Goal: Communication & Community: Participate in discussion

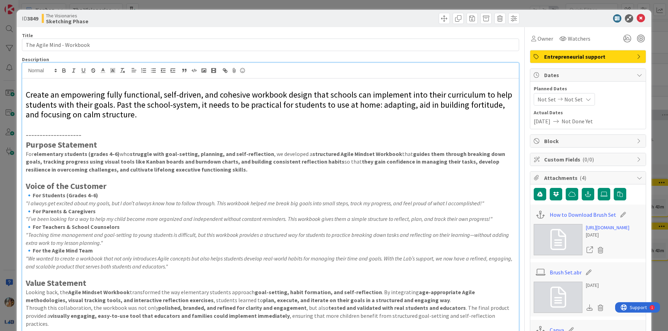
scroll to position [278, 0]
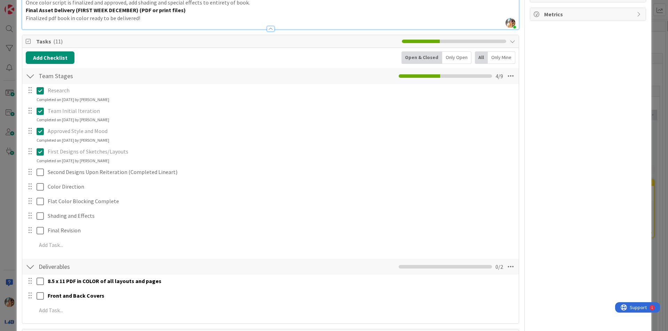
click at [0, 225] on div "ID 3849 The Visionaries Sketching Phase Title 25 / 128 The Agile Mind - Workboo…" at bounding box center [334, 165] width 668 height 331
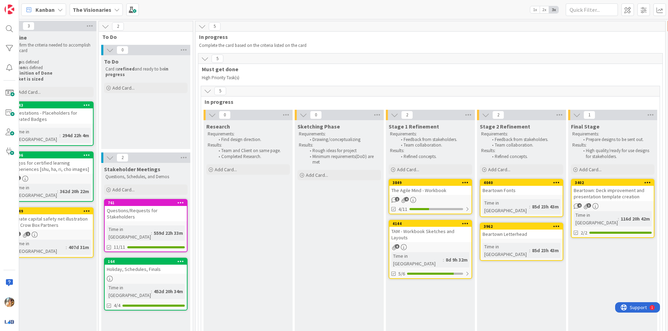
click at [437, 234] on div "TAM - Workbook Sketches and Layouts" at bounding box center [430, 234] width 82 height 15
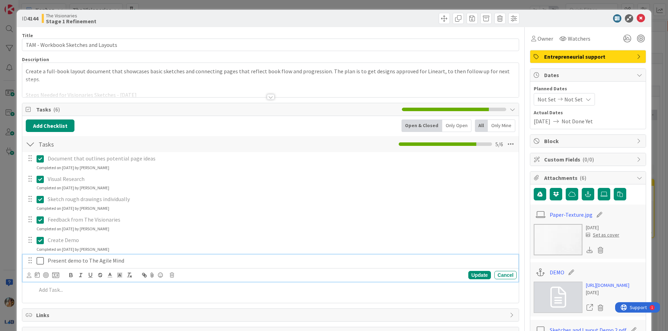
click at [38, 263] on icon at bounding box center [40, 261] width 7 height 8
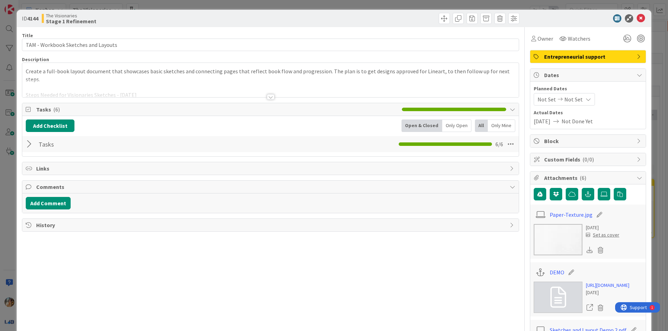
click at [5, 253] on div "ID 4144 The Visionaries Stage 1 Refinement Title 35 / 128 TAM - Workbook Sketch…" at bounding box center [334, 165] width 668 height 331
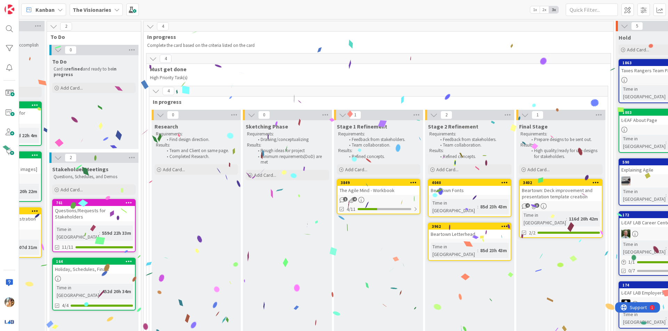
scroll to position [0, 43]
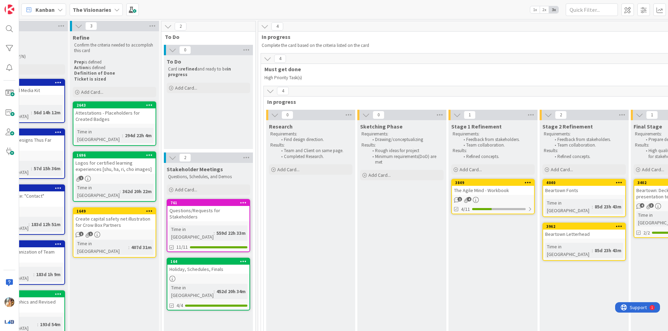
click at [87, 3] on div "The Visionaries" at bounding box center [96, 9] width 53 height 13
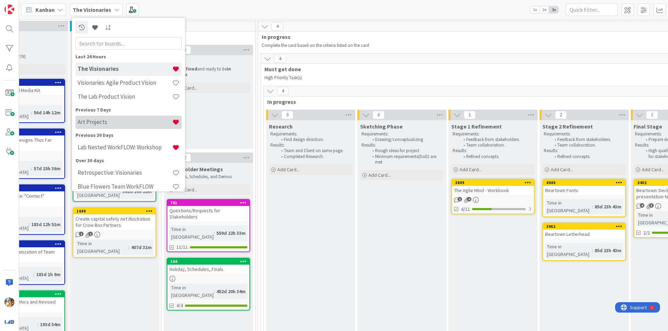
click at [129, 127] on div "Art Projects" at bounding box center [128, 122] width 106 height 13
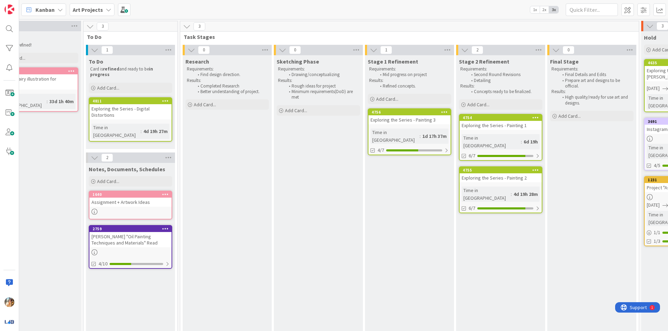
scroll to position [0, 108]
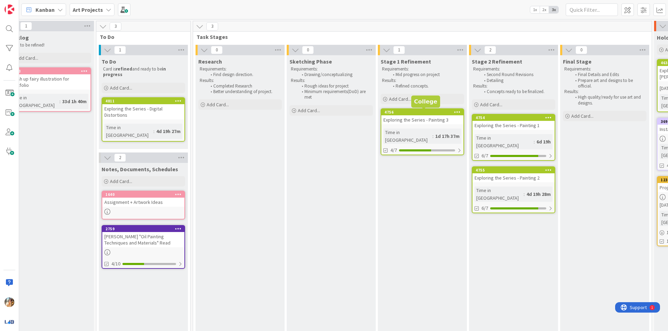
click at [432, 128] on div "4756 Exploring the Series - Painting 3 Time in [GEOGRAPHIC_DATA] : 1d 17h 37m 4…" at bounding box center [421, 131] width 83 height 47
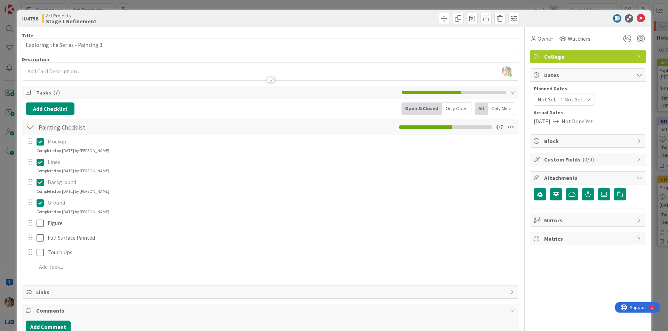
click at [0, 248] on div "ID 4756 Art Projects Stage 1 Refinement Title 33 / 128 Exploring the Series - P…" at bounding box center [334, 165] width 668 height 331
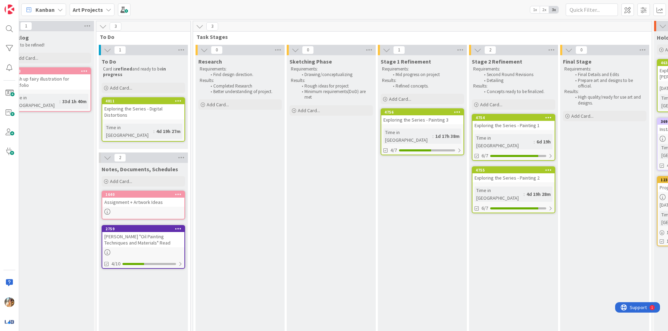
click at [96, 7] on b "Art Projects" at bounding box center [88, 9] width 30 height 7
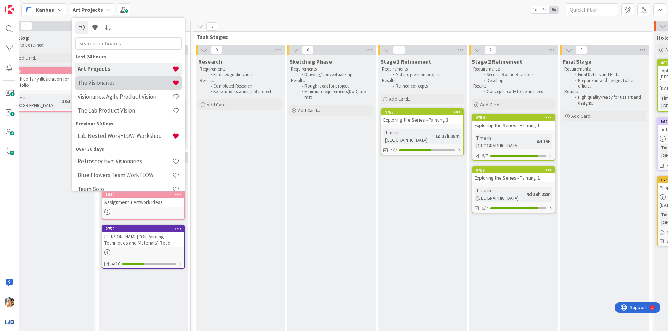
click at [101, 87] on div "The Visionaries" at bounding box center [128, 82] width 106 height 13
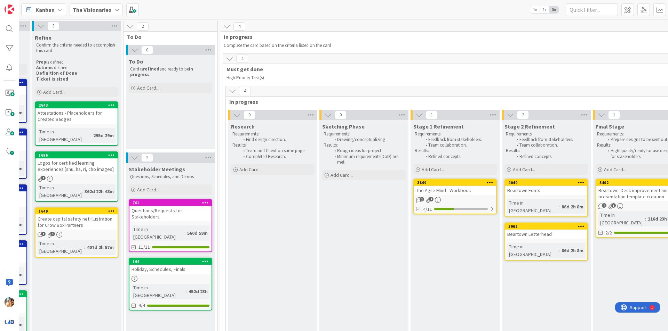
scroll to position [0, 114]
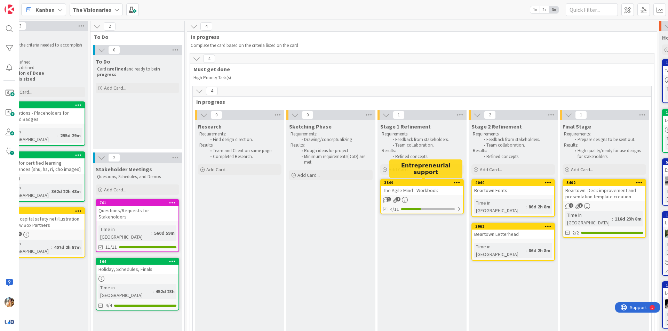
click at [434, 195] on div "3849 The Agile Mind - Workbook 1 4 4/11" at bounding box center [421, 196] width 83 height 35
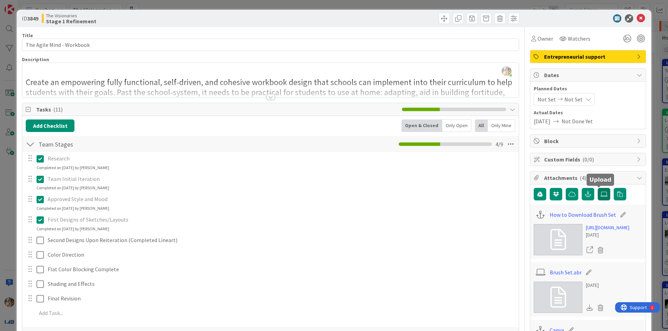
click at [601, 199] on label at bounding box center [603, 194] width 13 height 13
click at [597, 188] on input "file" at bounding box center [597, 188] width 0 height 0
click at [296, 90] on div at bounding box center [270, 89] width 496 height 18
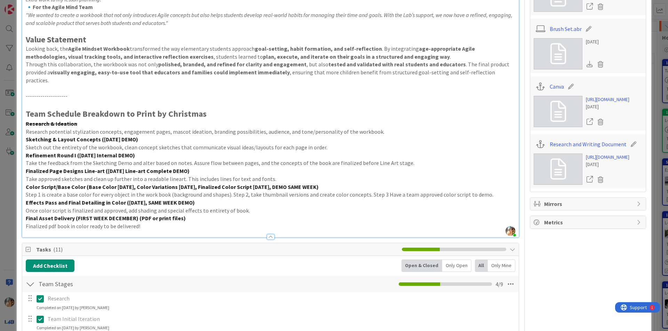
scroll to position [243, 0]
click at [165, 136] on p "Sketching & Layout Concepts ([DATE] DEMO)" at bounding box center [270, 140] width 489 height 8
drag, startPoint x: 148, startPoint y: 131, endPoint x: 136, endPoint y: 132, distance: 12.9
click at [136, 136] on strong "Sketching & Layout Concepts ([DATE] DEMO) ([DATE]_" at bounding box center [93, 139] width 135 height 7
click at [101, 136] on strong "Sketching & Layout Concepts ([DATE] DEMO) ([DATE]_" at bounding box center [93, 139] width 135 height 7
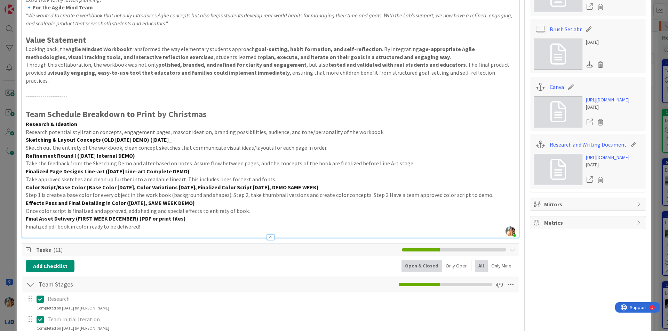
click at [204, 136] on p "Sketching & Layout Concepts (OLD [DATE] DEMO) ([DATE]_" at bounding box center [270, 140] width 489 height 8
drag, startPoint x: 200, startPoint y: 132, endPoint x: 6, endPoint y: 129, distance: 194.0
click at [6, 129] on div "ID 3849 The Visionaries Stage 1 Refinement Title 25 / 128 The Agile Mind - Work…" at bounding box center [334, 165] width 668 height 331
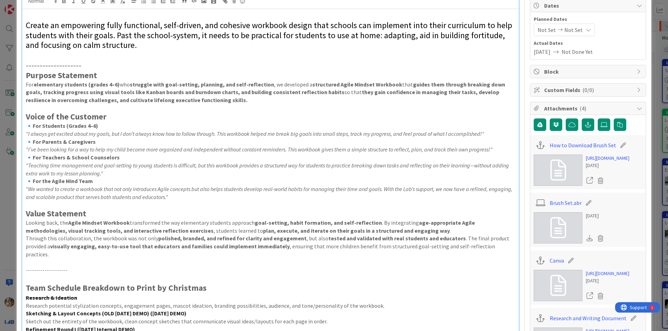
scroll to position [0, 0]
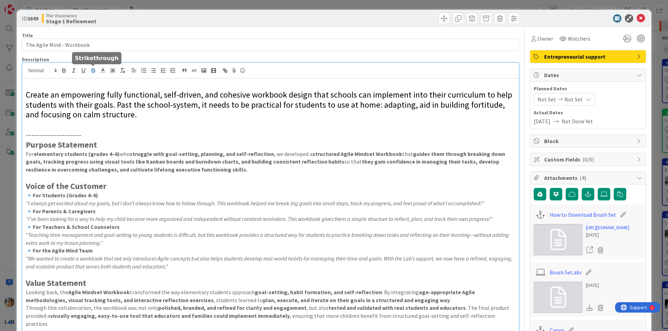
click at [91, 72] on icon "button" at bounding box center [93, 70] width 6 height 6
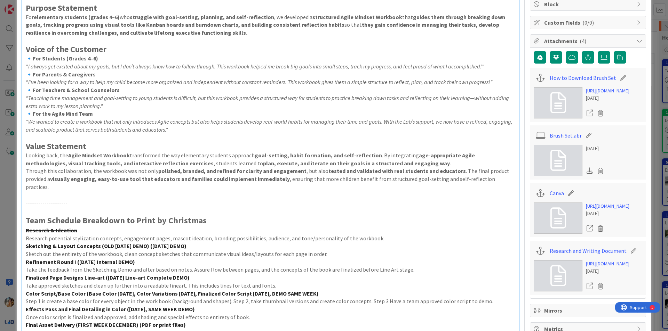
scroll to position [256, 0]
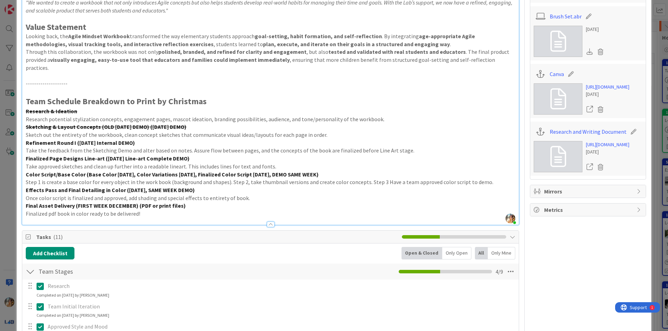
click at [88, 131] on p "Sketch out the entirety of the workbook, clean concept sketches that communicat…" at bounding box center [270, 135] width 489 height 8
click at [120, 139] on strong "Refinement Round I ([DATE] Internal DEMO)" at bounding box center [80, 142] width 109 height 7
drag, startPoint x: 111, startPoint y: 136, endPoint x: 106, endPoint y: 136, distance: 4.5
click at [106, 139] on strong "Refinement Round I ([DATE] Internal DEMO)" at bounding box center [80, 142] width 109 height 7
click at [101, 139] on strong "Refinement Round I ([DATE] Internal DEMO)" at bounding box center [80, 142] width 109 height 7
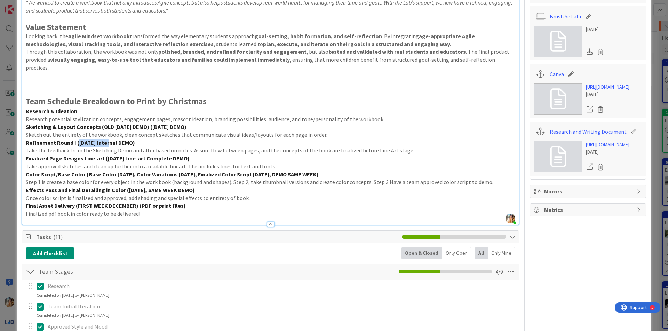
drag, startPoint x: 111, startPoint y: 135, endPoint x: 78, endPoint y: 135, distance: 33.0
click at [78, 139] on strong "Refinement Round I ([DATE] Internal DEMO)" at bounding box center [80, 142] width 109 height 7
click at [144, 155] on strong "Finalized Page Designs Line-art ([DATE] Line-art Complete DEMO)" at bounding box center [108, 158] width 164 height 7
click at [98, 139] on strong "Refinement Round I (October Internal DEMO)" at bounding box center [83, 142] width 115 height 7
drag, startPoint x: 127, startPoint y: 135, endPoint x: 105, endPoint y: 136, distance: 21.6
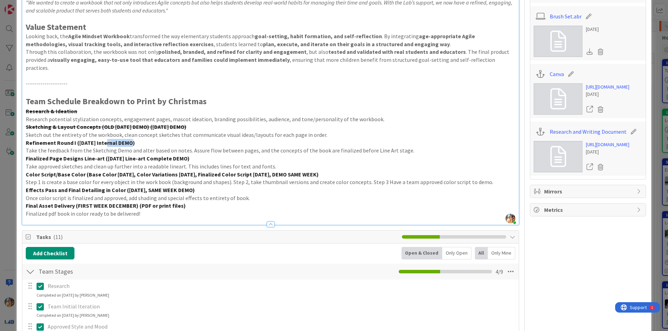
click at [105, 139] on strong "Refinement Round I ([DATE] Internal DEMO)" at bounding box center [80, 142] width 109 height 7
click at [134, 147] on p "Take the feedback from the Sketching Demo and alter based on notes. Assure flow…" at bounding box center [270, 151] width 489 height 8
click at [203, 163] on p "Take approved sketches and clean up further into a readable lineart. This inclu…" at bounding box center [270, 167] width 489 height 8
drag, startPoint x: 132, startPoint y: 151, endPoint x: 127, endPoint y: 151, distance: 5.6
click at [127, 155] on strong "Finalized Page Designs Line-art ([DATE] Line-art Complete DEMO)" at bounding box center [108, 158] width 164 height 7
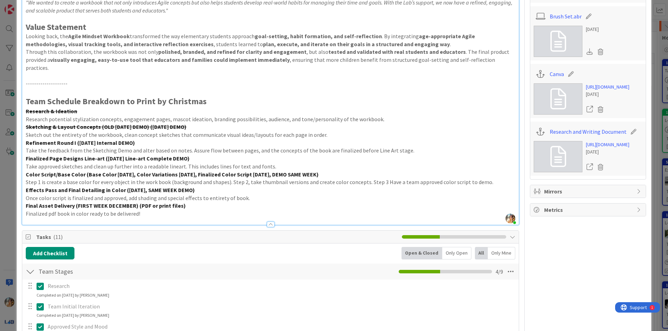
click at [135, 163] on p "Take approved sketches and clean up further into a readable lineart. This inclu…" at bounding box center [270, 167] width 489 height 8
click at [129, 155] on strong "Finalized Page Designs Line-art ([DATE] Line-art Complete DEMO)" at bounding box center [108, 158] width 164 height 7
click at [215, 155] on p "Finalized Page Designs Line-art ([DATE] Line-art Complete DEMO)" at bounding box center [270, 159] width 489 height 8
click at [275, 194] on p "Once color script is finalized and approved, add shading and special effects to…" at bounding box center [270, 198] width 489 height 8
click at [276, 163] on p "Take approved sketches and clean up further into a readable Lineart. This inclu…" at bounding box center [270, 167] width 489 height 8
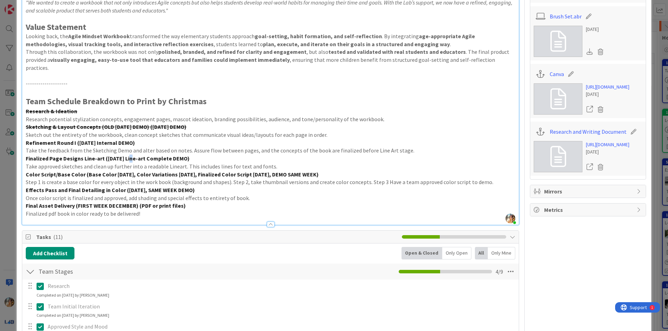
click at [128, 155] on strong "Finalized Page Designs Line-art ([DATE] Line-art Complete DEMO)" at bounding box center [108, 158] width 164 height 7
click at [137, 155] on strong "Finalized Page Designs Line-art ([DATE] Line-art Complete DEMO)" at bounding box center [108, 158] width 164 height 7
click at [177, 178] on p "Step 1 is create a base color for every object in the work book (background and…" at bounding box center [270, 182] width 489 height 8
click at [223, 178] on p "Step 1 is create a base color for every object in the work book (background and…" at bounding box center [270, 182] width 489 height 8
drag, startPoint x: 211, startPoint y: 166, endPoint x: 143, endPoint y: 166, distance: 68.8
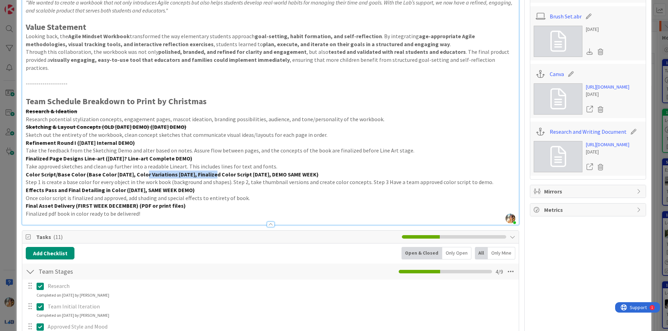
click at [143, 171] on strong "Color Script/Base Color (Base Color [DATE], Color Variations [DATE], Finalized …" at bounding box center [172, 174] width 293 height 7
click at [95, 139] on strong "Refinement Round I ([DATE] Internal DEMO)" at bounding box center [80, 142] width 109 height 7
click at [130, 155] on strong "Finalized Page Designs Line-art ([DATE]? Line-art Complete DEMO)" at bounding box center [109, 158] width 167 height 7
drag, startPoint x: 139, startPoint y: 168, endPoint x: 114, endPoint y: 168, distance: 25.4
click at [114, 171] on strong "Color Script/Base Color (Base Color [DATE], Finalized Color Script [DATE], DEMO…" at bounding box center [142, 174] width 232 height 7
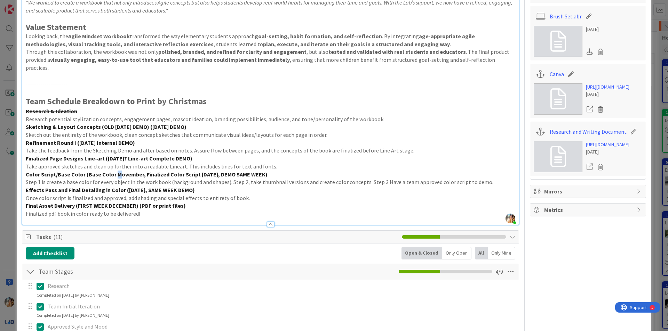
click at [113, 171] on strong "Color Script/Base Color (Base Color Movember, Finalized Color Script [DATE], DE…" at bounding box center [147, 174] width 242 height 7
drag, startPoint x: 130, startPoint y: 166, endPoint x: 137, endPoint y: 168, distance: 7.4
click at [130, 171] on strong "Color Script/Base Color (Base Color November, Finalized Color Script [DATE], DE…" at bounding box center [146, 174] width 241 height 7
click at [138, 171] on strong "Color Script/Base Color (Base Color November, Finalized Color Script [DATE], DE…" at bounding box center [146, 174] width 241 height 7
click at [136, 171] on strong "Color Script/Base Color (Base Color November, Finalized Color Script [DATE], DE…" at bounding box center [146, 174] width 241 height 7
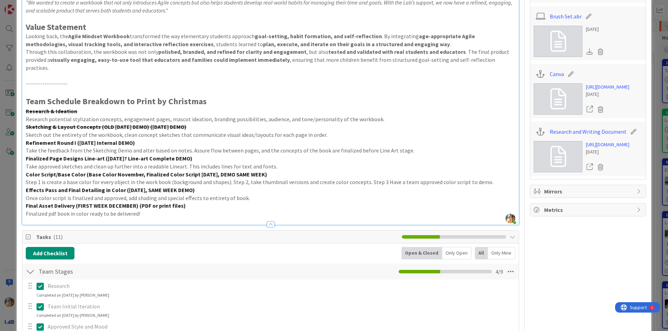
click at [138, 171] on strong "Color Script/Base Color (Base Color November, Finalized Color Script [DATE], DE…" at bounding box center [146, 174] width 241 height 7
click at [233, 171] on strong "Color Script/Base Color (Base Color [DATE], Finalized Color Script [DATE], DEMO…" at bounding box center [142, 174] width 232 height 7
click at [256, 194] on p "Once color script is finalized and approved, add shading and special effects to…" at bounding box center [270, 198] width 489 height 8
click at [81, 202] on strong "Final Asset Delivery (FIRST WEEK DECEMBER) (PDF or print files)" at bounding box center [106, 205] width 160 height 7
drag, startPoint x: 91, startPoint y: 197, endPoint x: 77, endPoint y: 197, distance: 14.3
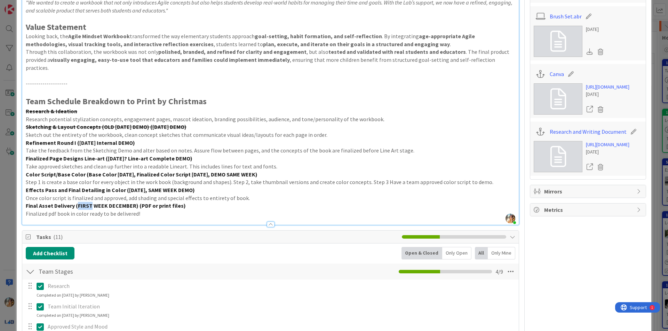
click at [77, 202] on strong "Final Asset Delivery (FIRST WEEK DECEMBER) (PDF or print files)" at bounding box center [106, 205] width 160 height 7
click at [148, 194] on p "Once color script is finalized and approved, add shading and special effects to…" at bounding box center [270, 198] width 489 height 8
drag, startPoint x: 157, startPoint y: 182, endPoint x: 124, endPoint y: 183, distance: 33.0
click at [124, 187] on strong "Effects Pass and Final Detailing in Color ([DATE], SAME WEEK DEMO)" at bounding box center [110, 190] width 169 height 7
click at [179, 202] on strong "Final Asset Delivery (SECOND WEEK DECEMBER) (PDF or print files)" at bounding box center [109, 205] width 166 height 7
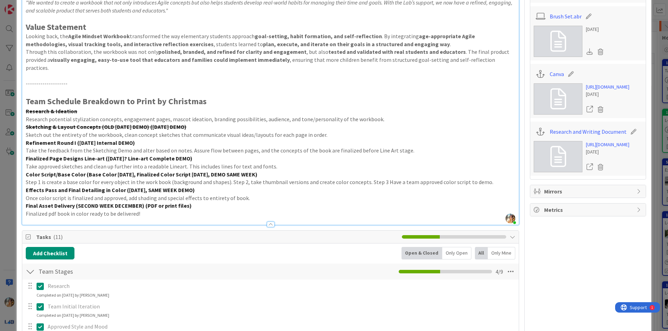
click at [205, 202] on p "Final Asset Delivery (SECOND WEEK DECEMBER) (PDF or print files)" at bounding box center [270, 206] width 489 height 8
click at [421, 178] on p "Step 1 is create a base color for every object in the work book (background and…" at bounding box center [270, 182] width 489 height 8
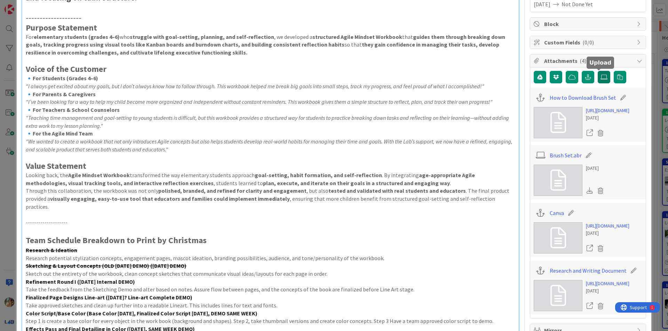
click at [602, 79] on icon at bounding box center [603, 77] width 7 height 6
click at [597, 71] on input "file" at bounding box center [597, 71] width 0 height 0
click at [584, 77] on icon "button" at bounding box center [587, 77] width 6 height 6
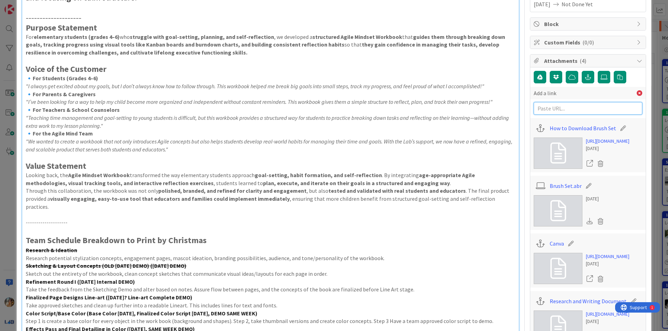
click at [576, 109] on input "text" at bounding box center [587, 108] width 108 height 13
paste input "[URL][DOMAIN_NAME]"
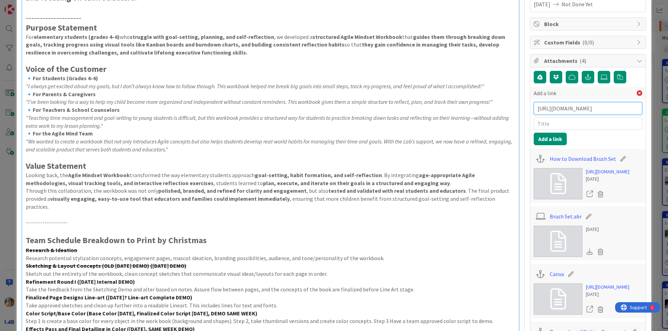
scroll to position [0, 164]
type input "[URL][DOMAIN_NAME]"
click at [575, 125] on input "text" at bounding box center [587, 124] width 108 height 13
type input "TAM - Workbook Sketches/Layout DEMO"
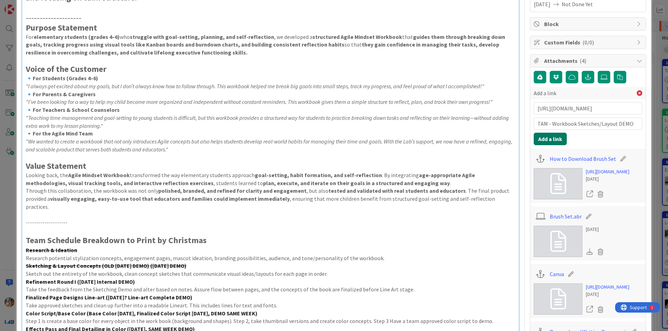
click at [555, 135] on button "Add a link" at bounding box center [549, 139] width 33 height 13
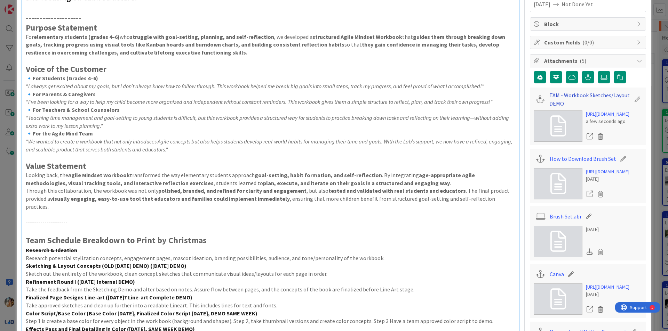
click at [582, 95] on link "TAM - Workbook Sketches/Layout DEMO" at bounding box center [589, 99] width 81 height 17
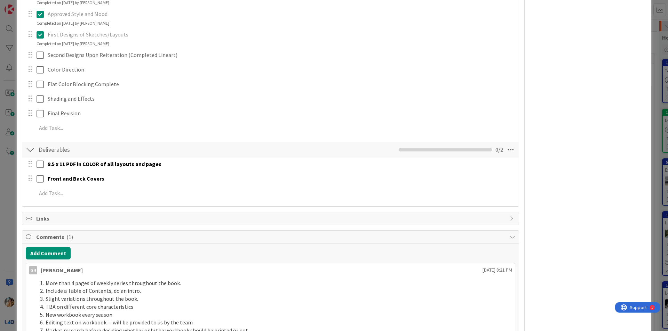
scroll to position [625, 0]
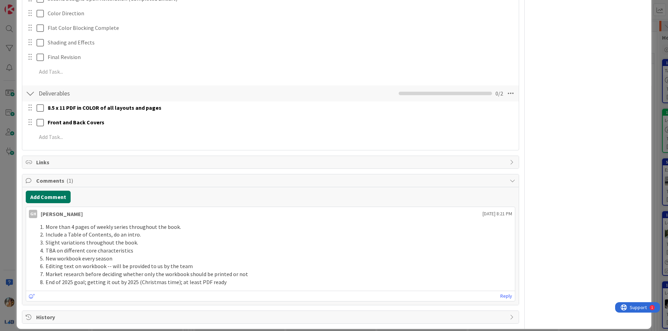
click at [62, 191] on button "Add Comment" at bounding box center [48, 197] width 45 height 13
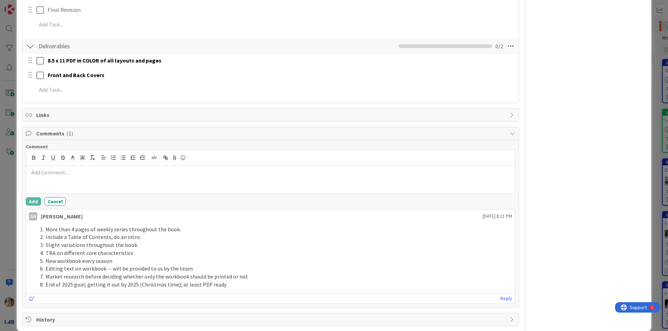
scroll to position [675, 0]
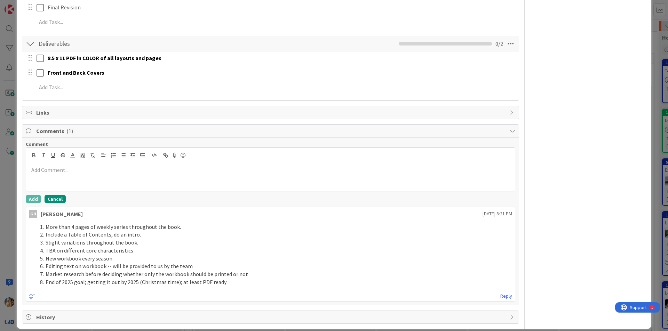
click at [57, 195] on button "Cancel" at bounding box center [55, 199] width 21 height 8
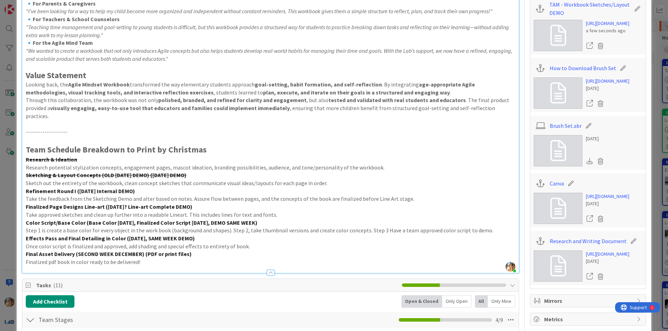
scroll to position [139, 0]
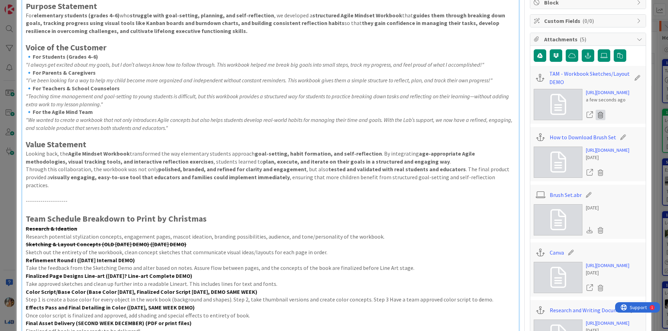
click at [595, 120] on icon at bounding box center [600, 115] width 10 height 10
click at [534, 155] on button "Delete" at bounding box center [535, 149] width 26 height 13
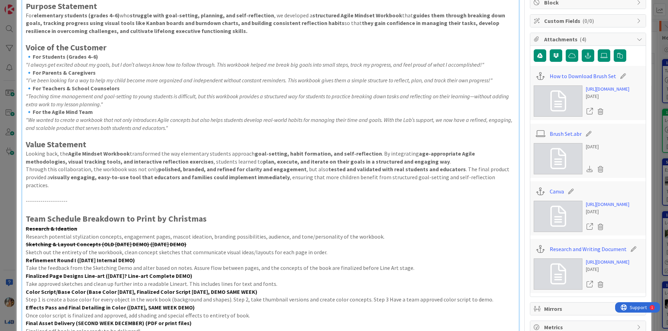
click at [662, 120] on div "ID 3849 The Visionaries Stage 1 Refinement Title 25 / 128 The Agile Mind - Work…" at bounding box center [334, 165] width 668 height 331
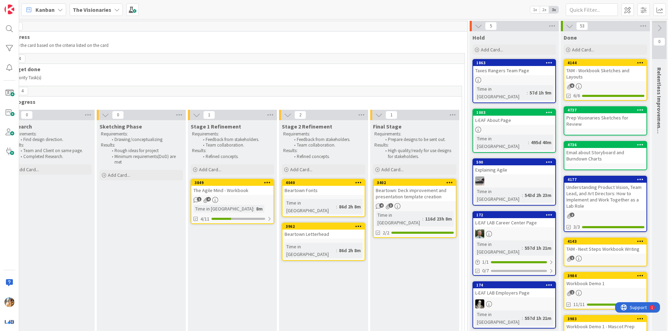
scroll to position [0, 316]
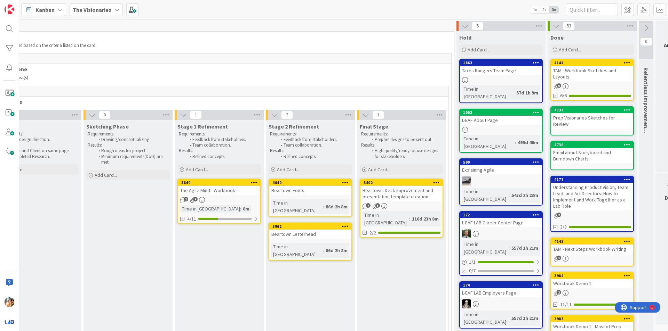
click at [591, 74] on div "TAM - Workbook Sketches and Layouts" at bounding box center [592, 73] width 82 height 15
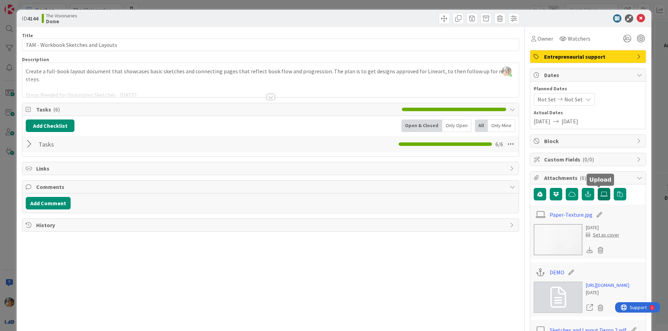
click at [597, 197] on label at bounding box center [603, 194] width 13 height 13
click at [597, 188] on input "file" at bounding box center [597, 188] width 0 height 0
click at [581, 191] on button "button" at bounding box center [587, 194] width 13 height 13
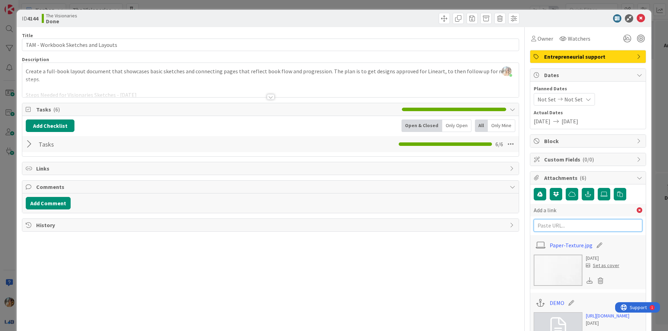
click at [569, 224] on input "text" at bounding box center [587, 225] width 108 height 13
paste input "[URL][DOMAIN_NAME]"
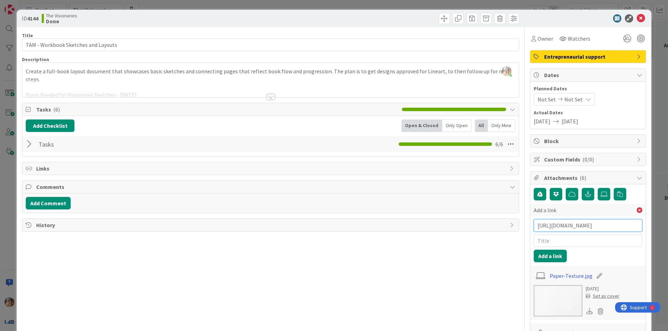
type input "[URL][DOMAIN_NAME]"
click at [577, 237] on input "text" at bounding box center [587, 241] width 108 height 13
click at [558, 242] on input "TAM - Sept Sketches/Layout DEMO" at bounding box center [587, 241] width 108 height 13
type input "TAM - [DATE] Sketches/Layout DEMO"
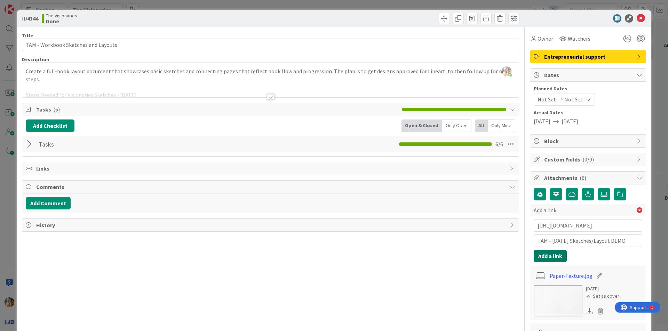
click at [544, 259] on button "Add a link" at bounding box center [549, 256] width 33 height 13
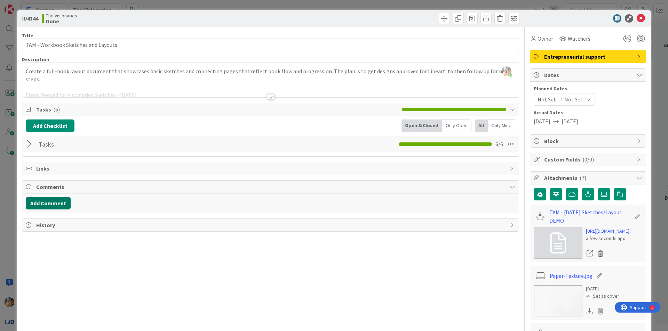
click at [49, 204] on button "Add Comment" at bounding box center [48, 203] width 45 height 13
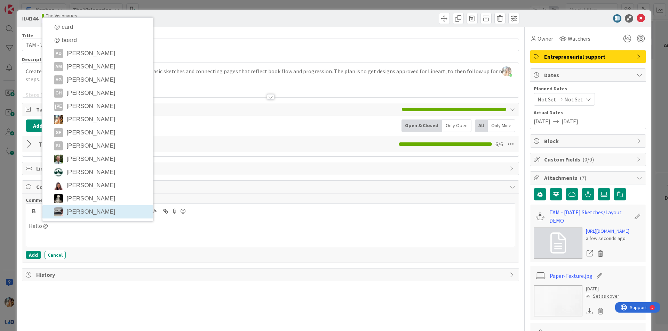
click at [89, 231] on div "Hello @" at bounding box center [270, 233] width 488 height 28
click at [60, 252] on button "Cancel" at bounding box center [55, 255] width 21 height 8
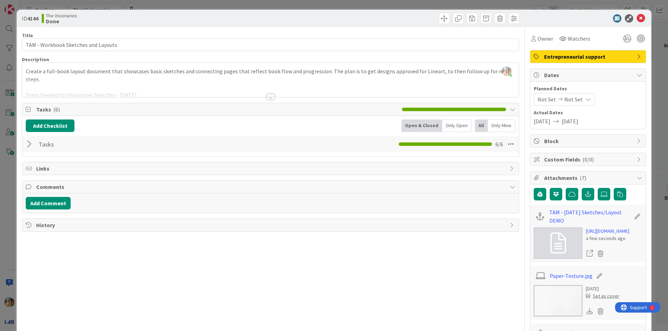
click at [0, 232] on div "ID 4144 The Visionaries Done Title 35 / 128 TAM - Workbook Sketches and Layouts…" at bounding box center [334, 165] width 668 height 331
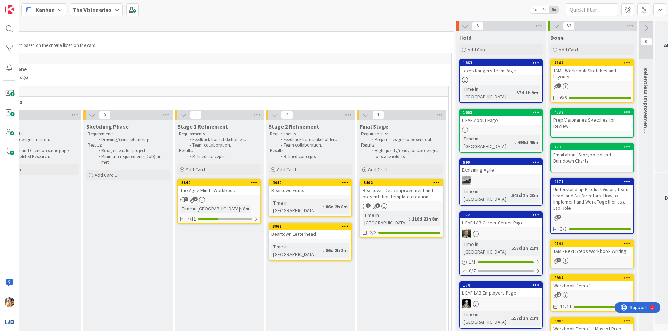
click at [98, 5] on div "The Visionaries" at bounding box center [96, 9] width 53 height 13
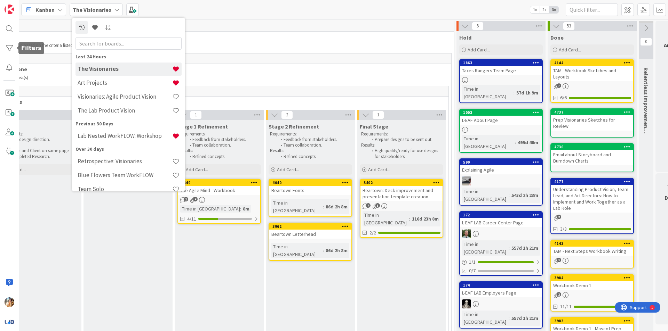
click at [2, 63] on div at bounding box center [9, 165] width 19 height 331
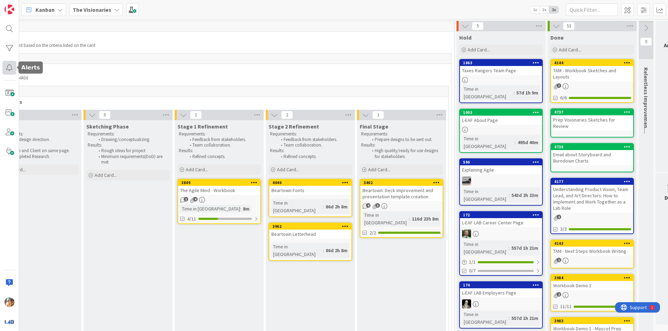
click at [5, 65] on div at bounding box center [9, 68] width 14 height 14
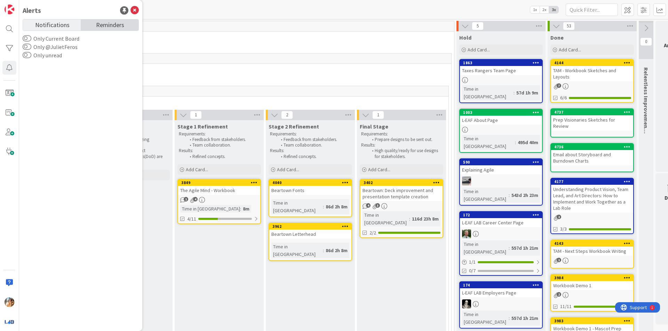
click at [111, 25] on span "Reminders" at bounding box center [110, 24] width 28 height 10
click at [71, 25] on link "Notifications" at bounding box center [52, 24] width 58 height 11
drag, startPoint x: 195, startPoint y: 41, endPoint x: 187, endPoint y: 38, distance: 9.0
click at [194, 40] on div "4 In progress Complete the card based on the criteria listed on the card" at bounding box center [218, 35] width 469 height 29
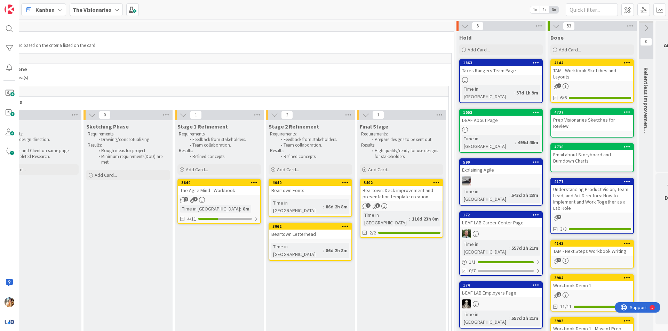
click at [80, 13] on b "The Visionaries" at bounding box center [92, 9] width 39 height 7
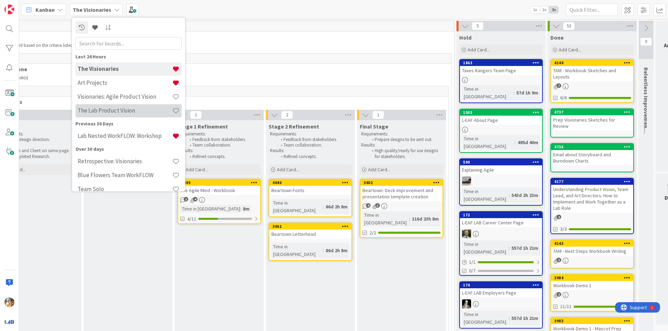
click at [120, 112] on h4 "The Lab Product Vision" at bounding box center [125, 110] width 95 height 7
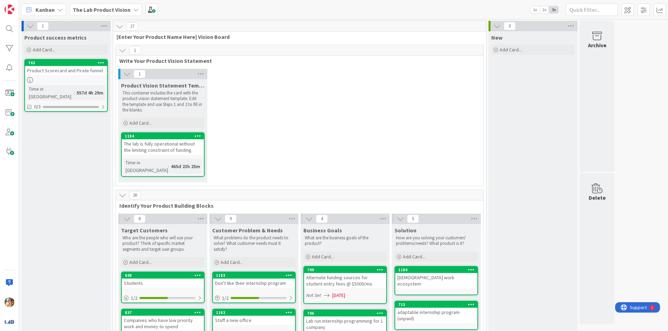
click at [96, 6] on span "The Lab Product Vision" at bounding box center [102, 10] width 58 height 8
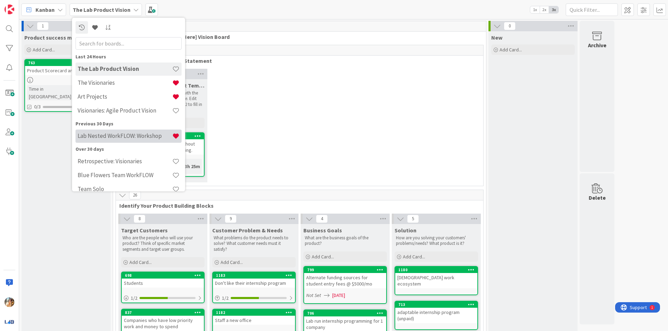
click at [135, 137] on h4 "Lab Nested WorkFLOW: Workshop" at bounding box center [125, 135] width 95 height 7
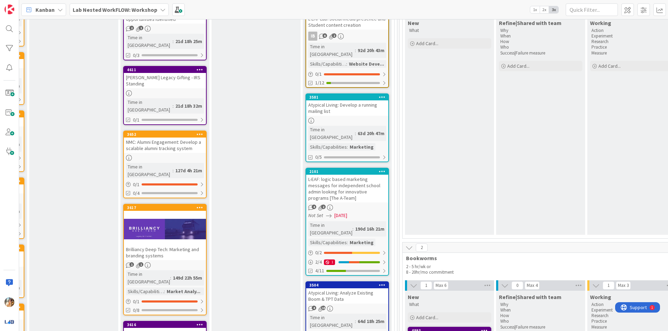
scroll to position [1741, 1410]
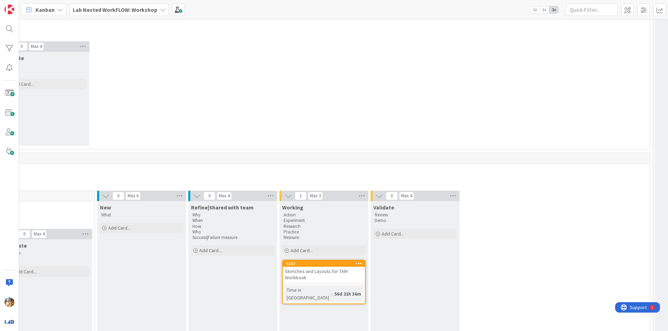
click at [343, 267] on div "Sketches and Layouts for TAM Workbook" at bounding box center [324, 274] width 82 height 15
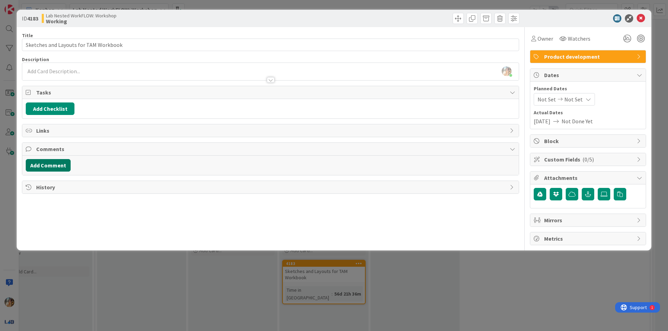
click at [52, 161] on button "Add Comment" at bounding box center [48, 165] width 45 height 13
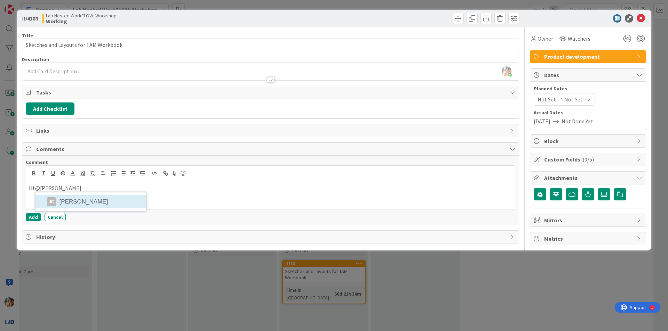
click at [97, 201] on div "Hi @jessi [PERSON_NAME]" at bounding box center [270, 195] width 488 height 28
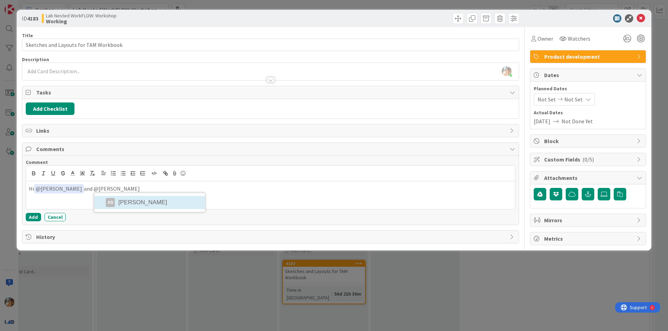
click at [113, 201] on div "Hi ﻿ @ [PERSON_NAME] ﻿ and @[PERSON_NAME] AS [PERSON_NAME]" at bounding box center [270, 195] width 488 height 28
click at [181, 199] on div "Hi ﻿ @ [PERSON_NAME] ﻿ and ﻿ @ [PERSON_NAME] ﻿ ! @gra [PERSON_NAME] He GL [PERS…" at bounding box center [270, 195] width 488 height 28
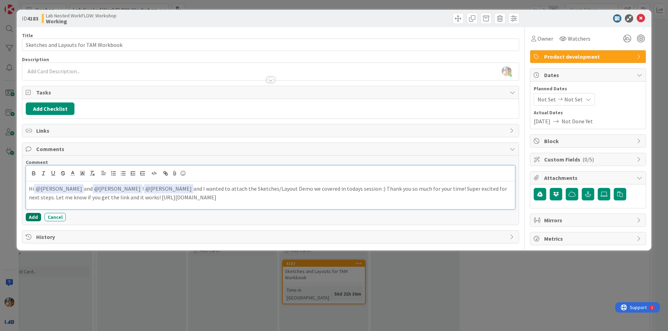
click at [35, 216] on button "Add" at bounding box center [33, 217] width 15 height 8
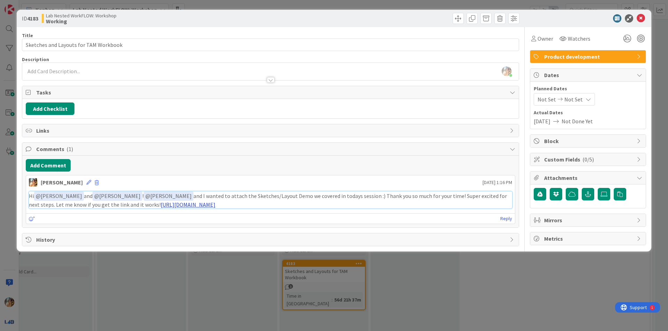
click at [200, 207] on link "[URL][DOMAIN_NAME]" at bounding box center [188, 204] width 55 height 7
click at [270, 318] on div "ID 4183 Lab Nested WorkFLOW: Workshop Working Title 37 / 128 Sketches and Layou…" at bounding box center [334, 165] width 668 height 331
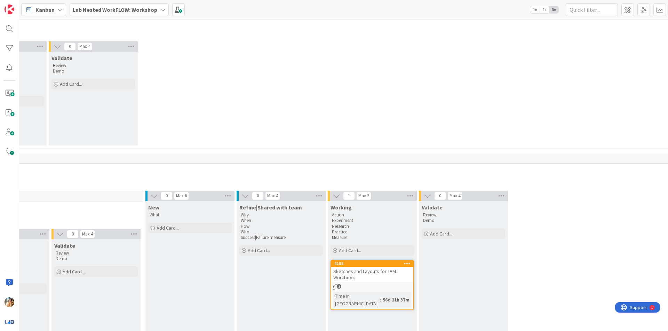
scroll to position [1741, 1431]
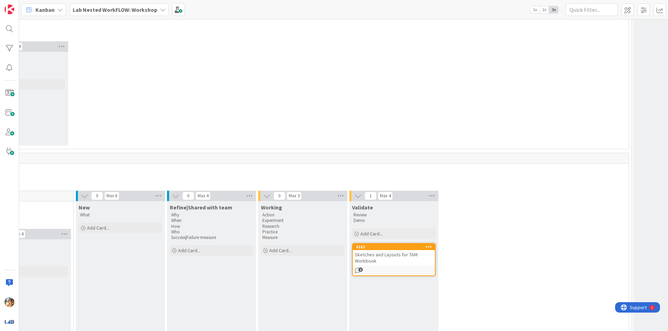
click at [388, 250] on div "Sketches and Layouts for TAM Workbook" at bounding box center [394, 257] width 82 height 15
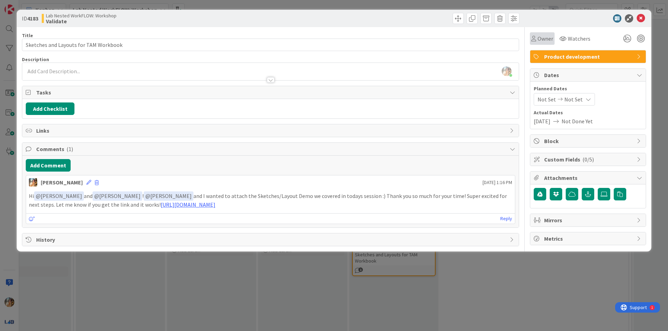
click at [546, 35] on span "Owner" at bounding box center [545, 38] width 16 height 8
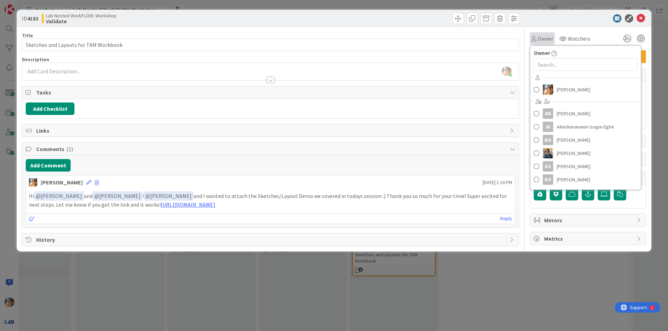
click at [546, 35] on span "Owner" at bounding box center [545, 38] width 16 height 8
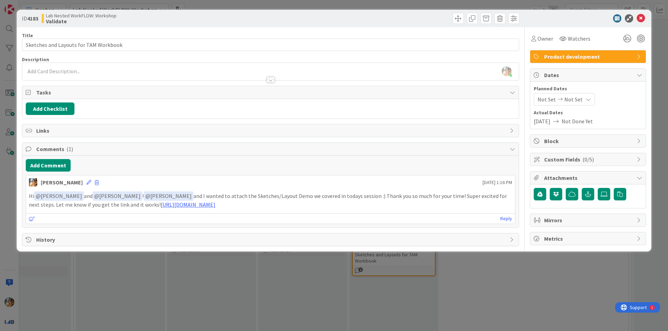
click at [414, 293] on div "ID 4183 Lab Nested WorkFLOW: Workshop Validate Title 37 / 128 Sketches and Layo…" at bounding box center [334, 165] width 668 height 331
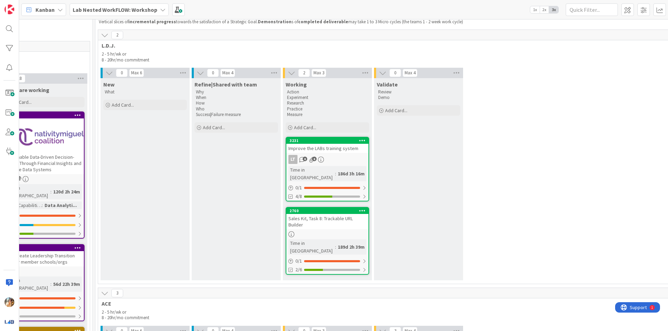
scroll to position [0, 1036]
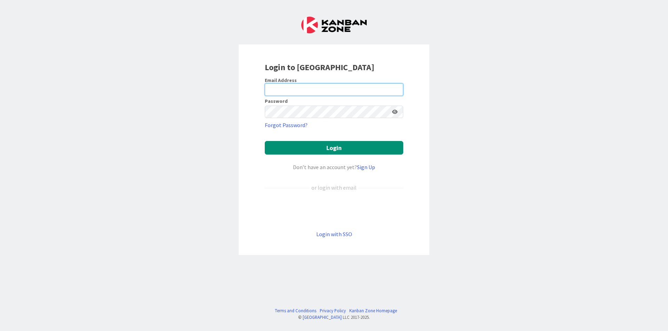
click at [325, 91] on input "email" at bounding box center [334, 89] width 138 height 13
type input "[EMAIL_ADDRESS][DOMAIN_NAME]"
click at [494, 122] on div "Login to [GEOGRAPHIC_DATA] Email Address [EMAIL_ADDRESS][DOMAIN_NAME] Password …" at bounding box center [334, 165] width 668 height 331
click at [265, 141] on button "Login" at bounding box center [334, 148] width 138 height 14
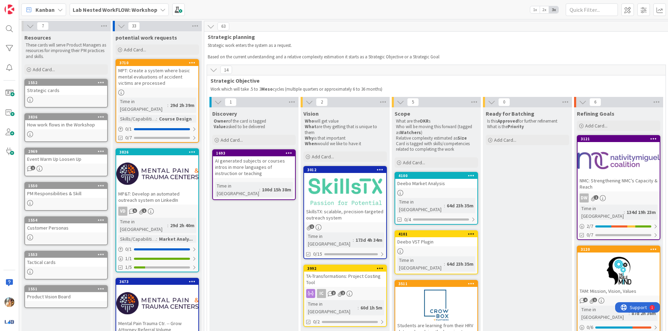
click at [143, 9] on b "Lab Nested WorkFLOW: Workshop" at bounding box center [115, 9] width 84 height 7
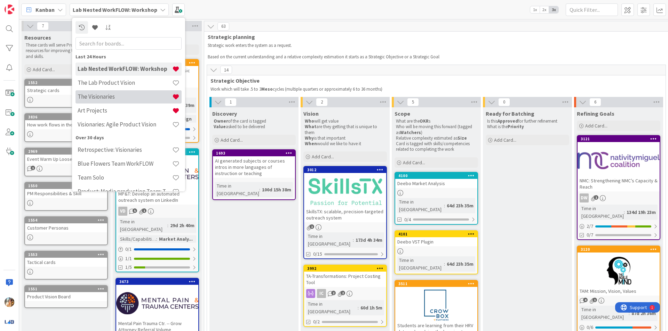
click at [135, 95] on h4 "The Visionaries" at bounding box center [125, 96] width 95 height 7
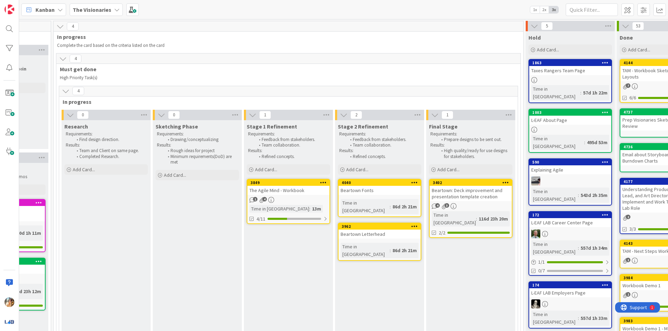
scroll to position [0, 249]
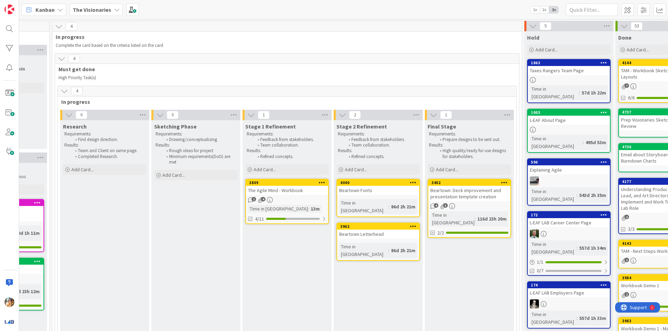
click at [280, 198] on div "1 4" at bounding box center [287, 200] width 82 height 6
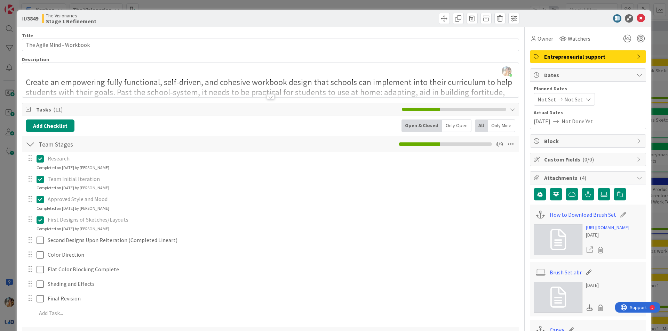
click at [2, 234] on div "ID 3849 The Visionaries Stage 1 Refinement Title 25 / 128 The Agile Mind - Work…" at bounding box center [334, 165] width 668 height 331
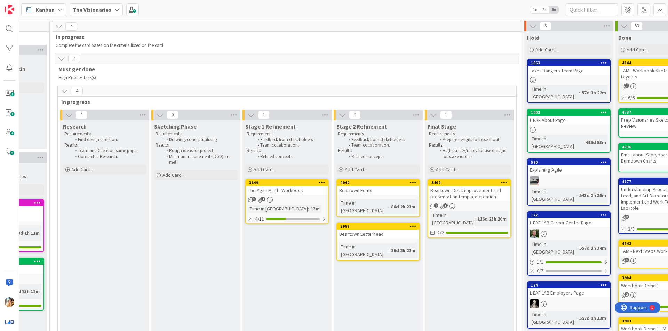
click at [100, 11] on b "The Visionaries" at bounding box center [92, 9] width 39 height 7
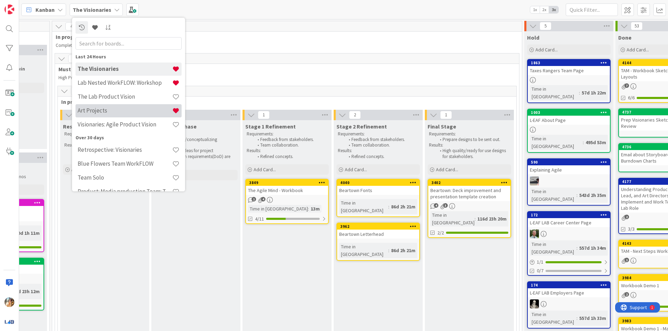
click at [137, 111] on h4 "Art Projects" at bounding box center [125, 110] width 95 height 7
